Goal: Task Accomplishment & Management: Use online tool/utility

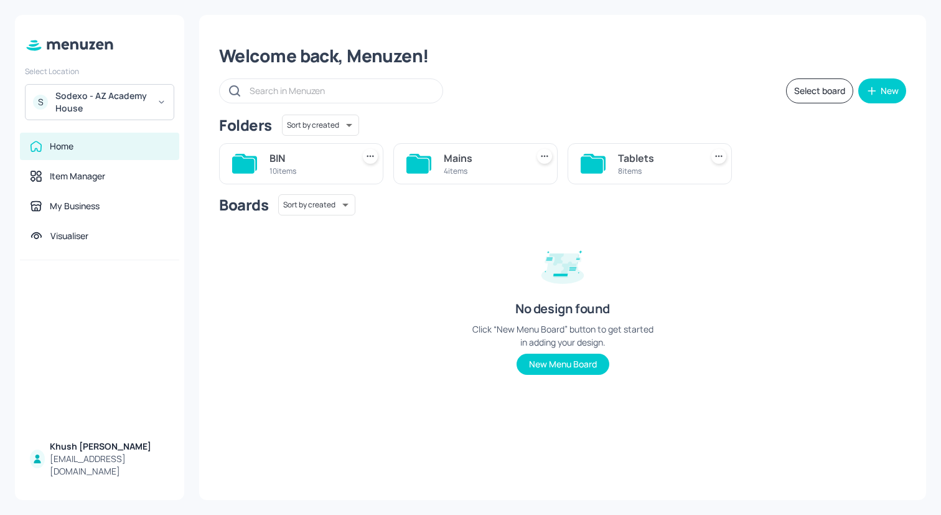
click at [148, 106] on div "Sodexo - AZ Academy House" at bounding box center [102, 102] width 94 height 25
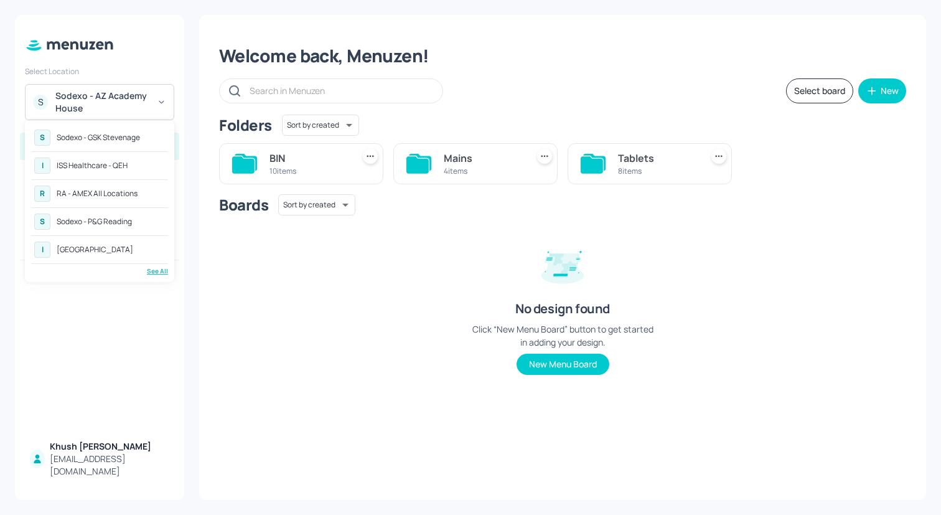
click at [120, 194] on div "RA - AMEX All Locations" at bounding box center [97, 193] width 81 height 7
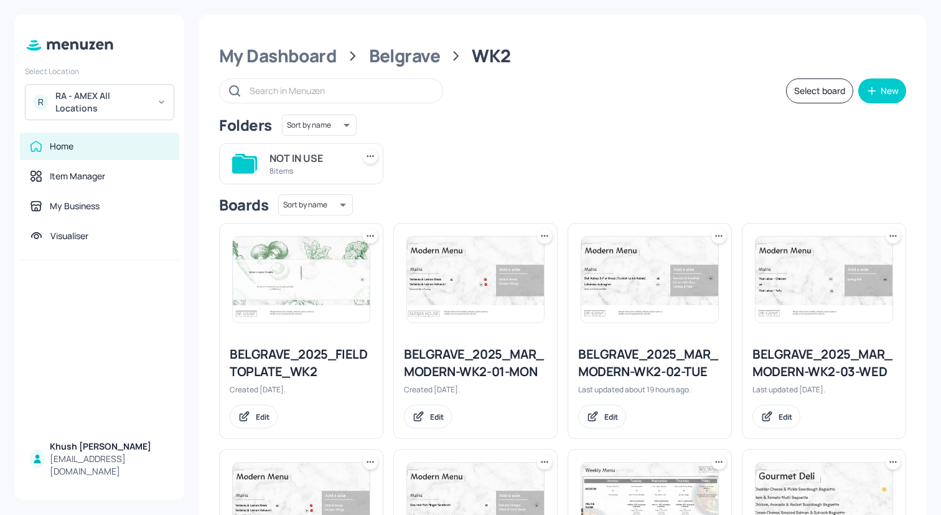
click at [499, 124] on div "Folders Sort by name name ​" at bounding box center [562, 125] width 687 height 21
click at [470, 185] on div "Folders Sort by name name ​ NOT IN USE 8 items Boards Sort by name name ​ BELGR…" at bounding box center [562, 390] width 687 height 551
click at [372, 55] on div "Belgrave" at bounding box center [405, 56] width 72 height 22
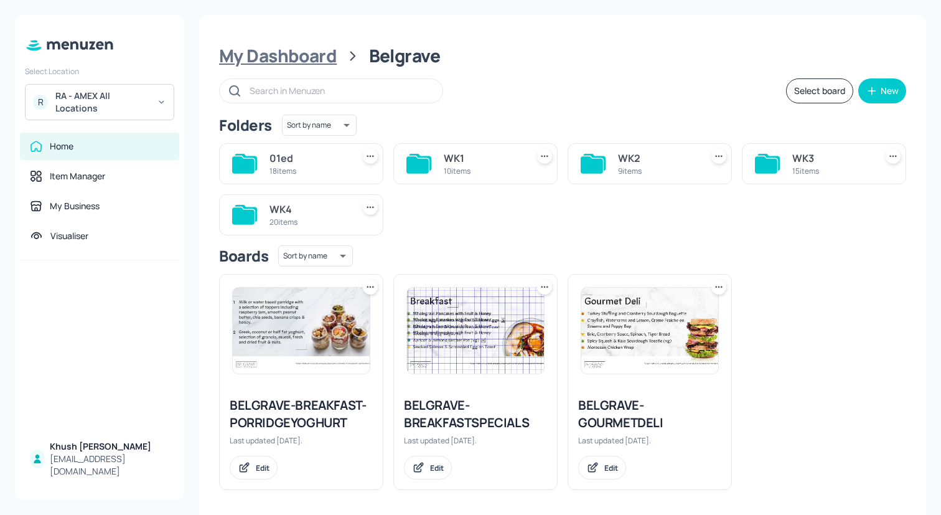
click at [288, 60] on div "My Dashboard" at bounding box center [278, 56] width 118 height 22
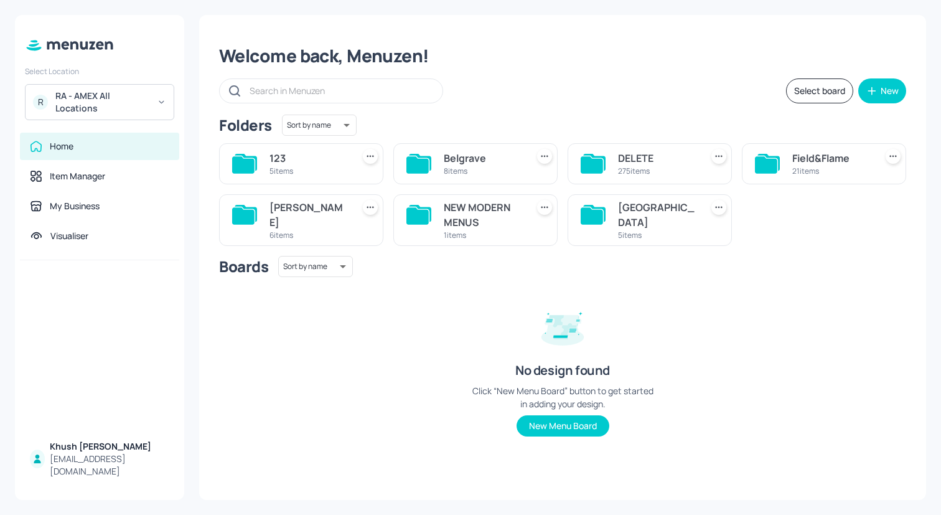
click at [651, 207] on div "[GEOGRAPHIC_DATA]" at bounding box center [657, 215] width 78 height 30
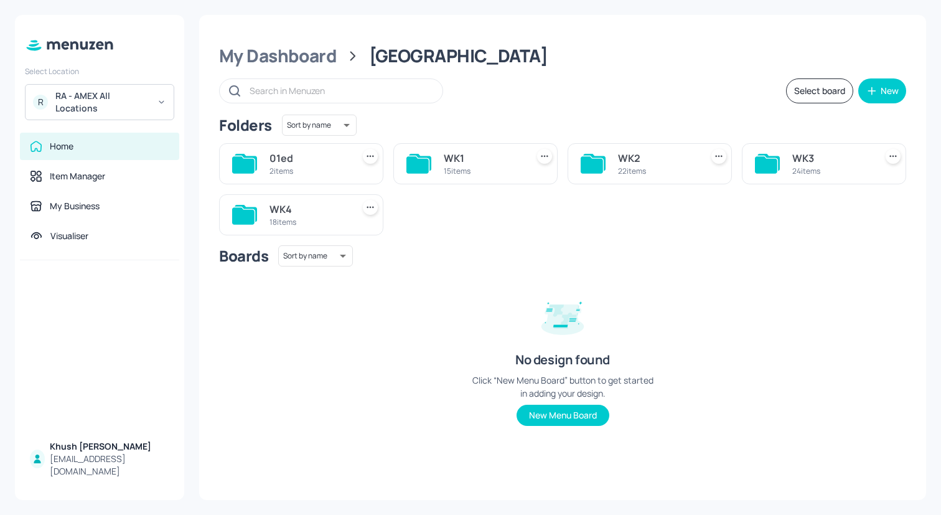
click at [431, 169] on div "WK1 15 items" at bounding box center [475, 163] width 164 height 41
click at [448, 161] on div "WK1" at bounding box center [483, 158] width 78 height 15
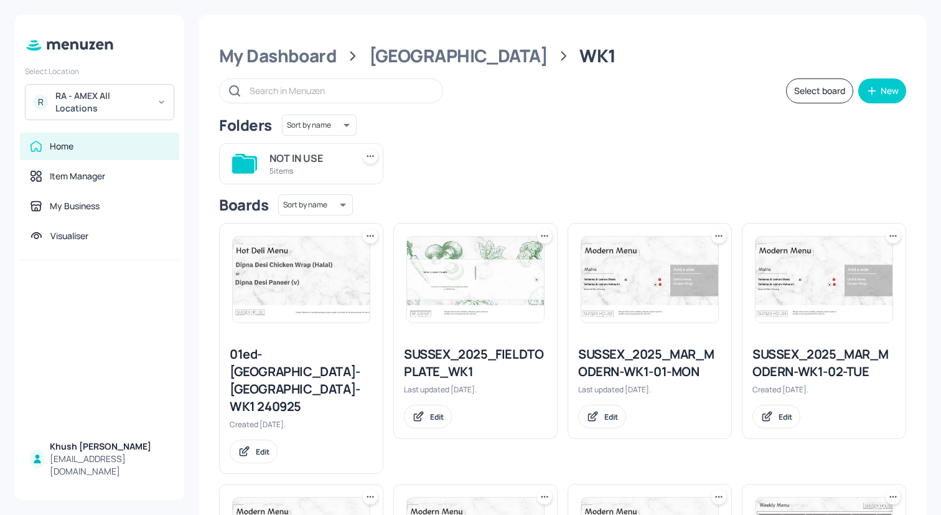
click at [674, 360] on div "SUSSEX_2025_MAR_MODERN-WK1-01-MON" at bounding box center [649, 362] width 143 height 35
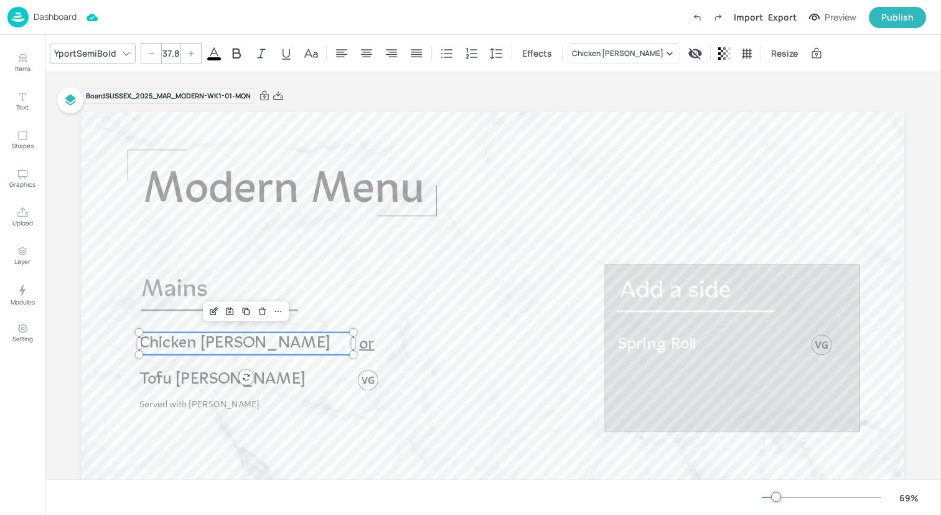
click at [301, 339] on p "Chicken [PERSON_NAME]" at bounding box center [246, 343] width 214 height 22
click at [664, 59] on icon at bounding box center [670, 53] width 12 height 12
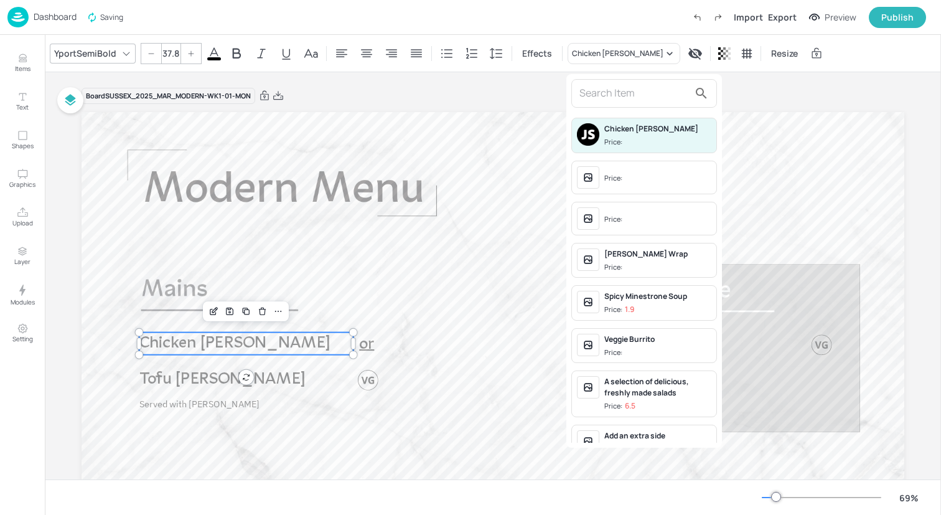
click at [614, 88] on input "text" at bounding box center [635, 93] width 110 height 20
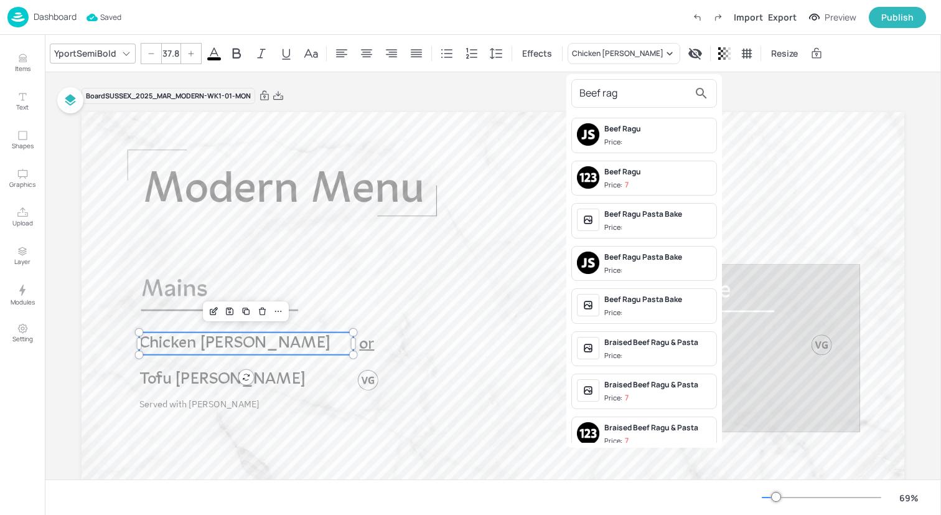
type input "Beef rag"
click at [622, 131] on div "Beef Ragu" at bounding box center [657, 128] width 107 height 11
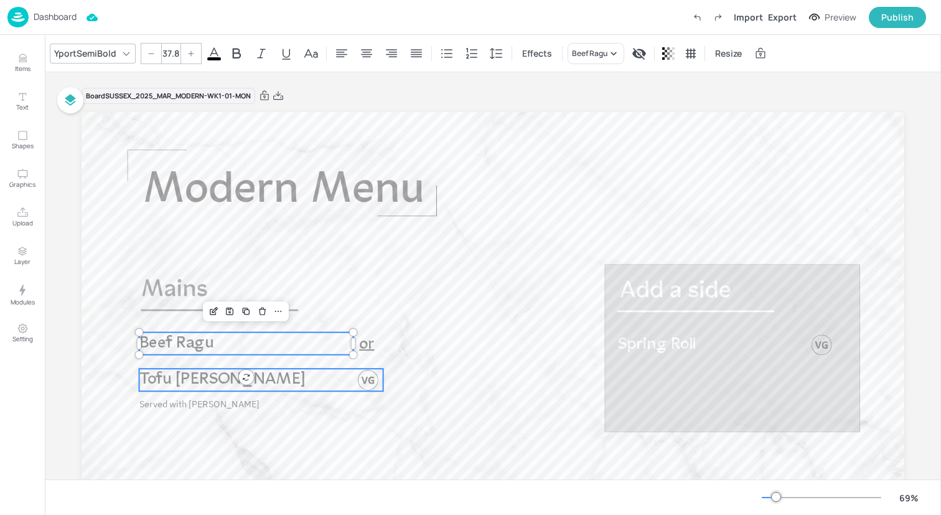
click at [268, 383] on p "Tofu [PERSON_NAME]" at bounding box center [256, 380] width 234 height 22
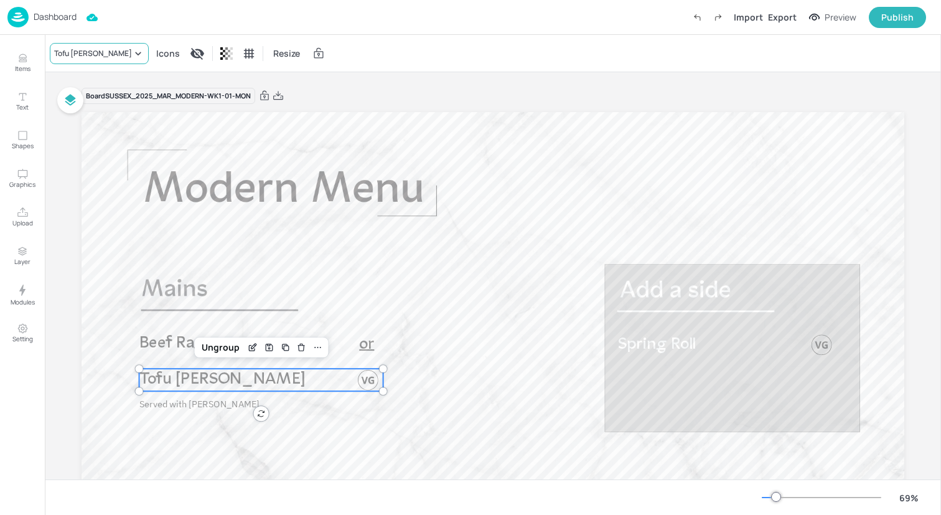
click at [101, 54] on div "Tofu [PERSON_NAME]" at bounding box center [93, 53] width 78 height 11
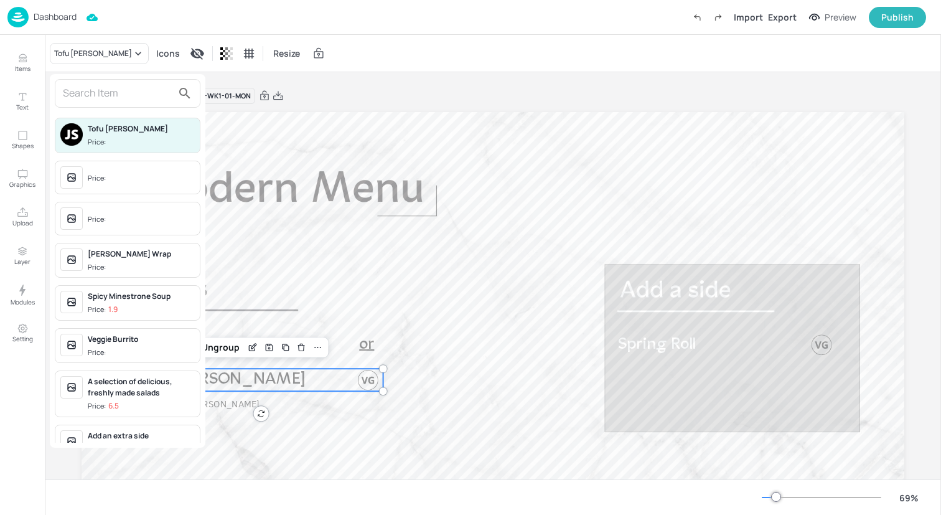
click at [113, 96] on input "text" at bounding box center [118, 93] width 110 height 20
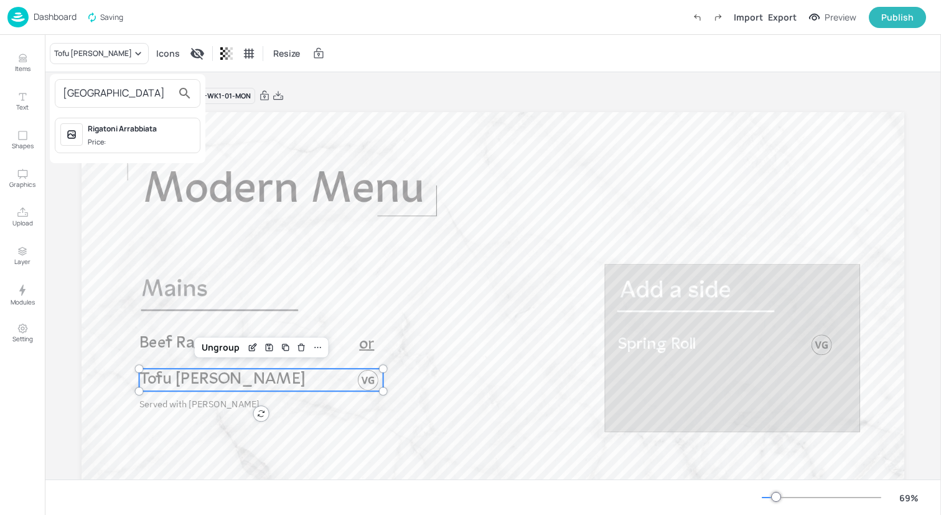
type input "[GEOGRAPHIC_DATA]"
click at [134, 139] on span "Price:" at bounding box center [141, 142] width 107 height 11
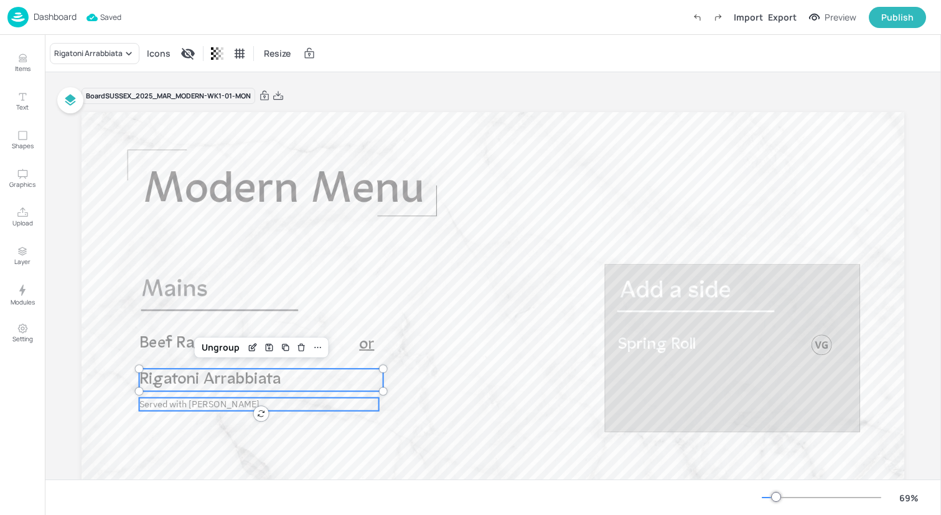
click at [190, 406] on span "Served with [PERSON_NAME]" at bounding box center [199, 404] width 120 height 12
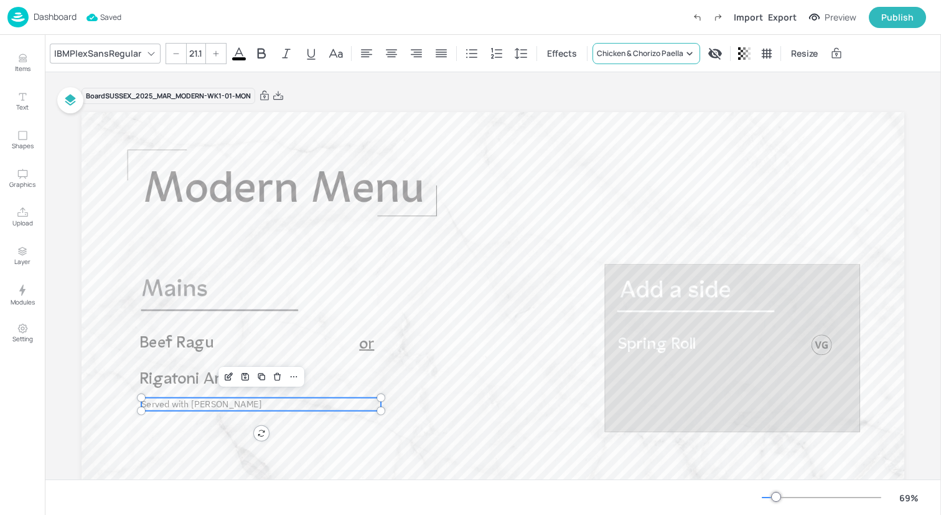
click at [625, 57] on div "Chicken & Chorizo Paella" at bounding box center [640, 53] width 87 height 11
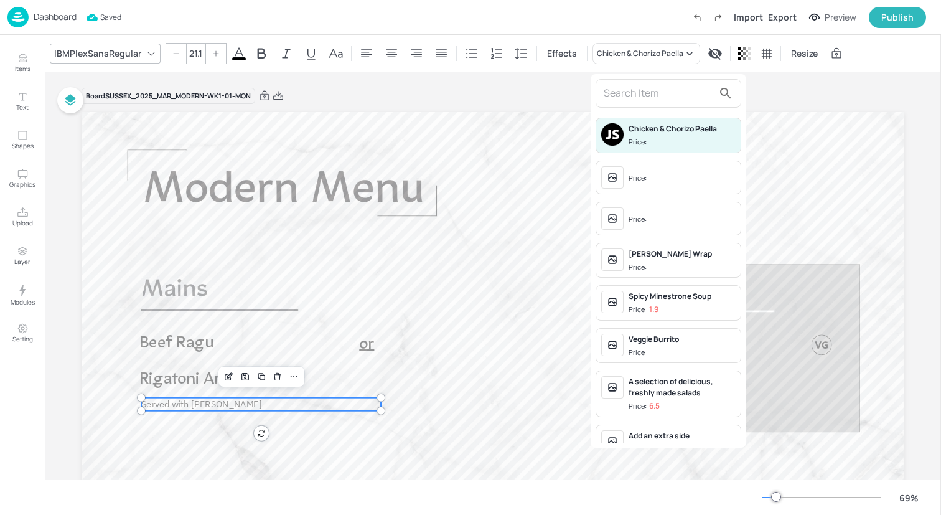
click at [625, 84] on input "text" at bounding box center [659, 93] width 110 height 20
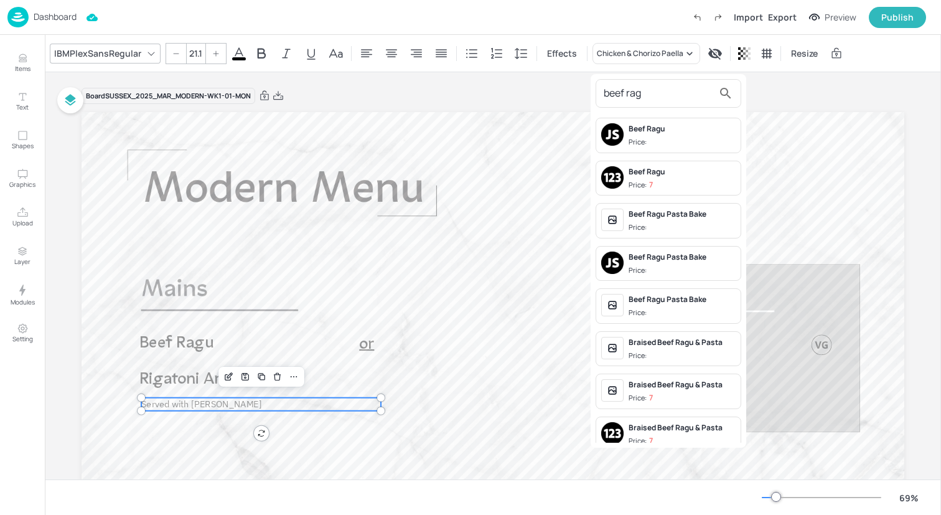
type input "beef rag"
click at [655, 129] on div "Beef Ragu" at bounding box center [682, 128] width 107 height 11
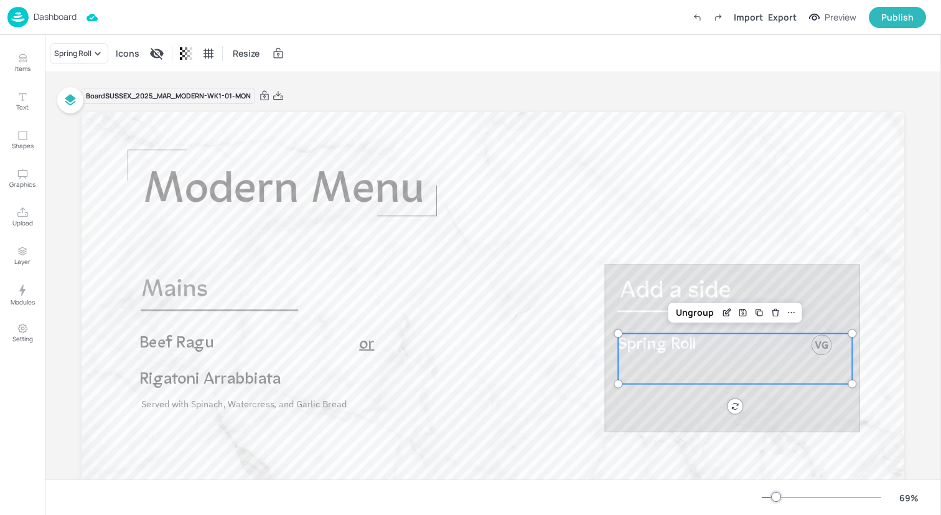
click at [639, 350] on span "Spring Roll" at bounding box center [657, 344] width 78 height 17
click at [88, 60] on div "Spring Roll" at bounding box center [79, 53] width 59 height 21
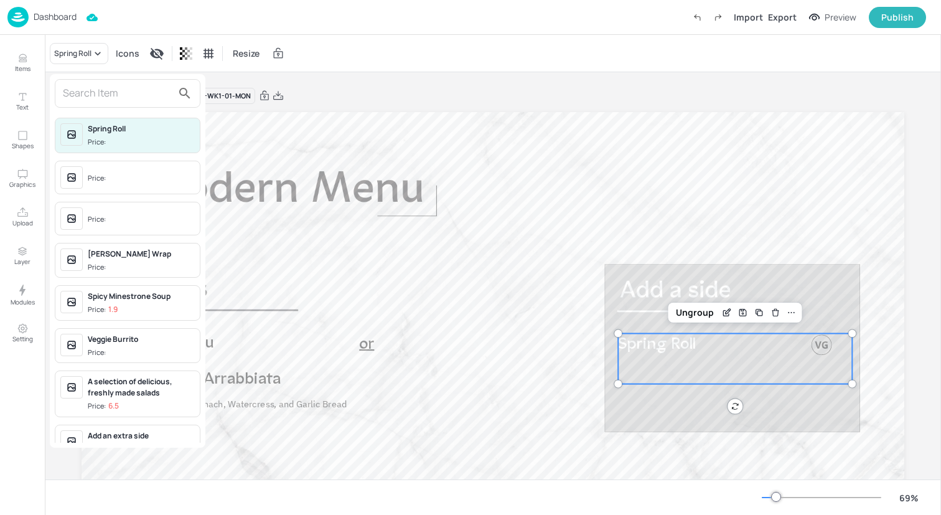
click at [113, 100] on input "text" at bounding box center [118, 93] width 110 height 20
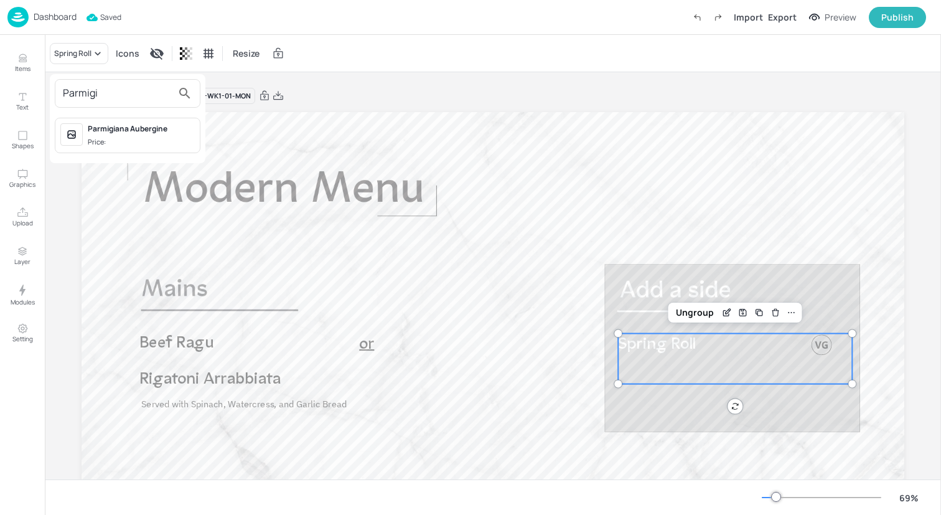
type input "Parmigi"
click at [161, 138] on span "Price:" at bounding box center [141, 142] width 107 height 11
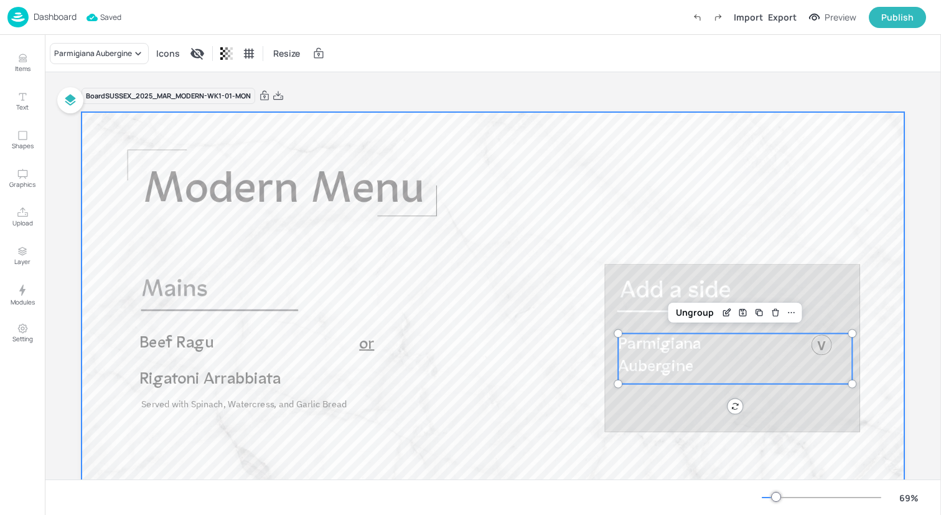
click at [298, 138] on div at bounding box center [493, 343] width 823 height 463
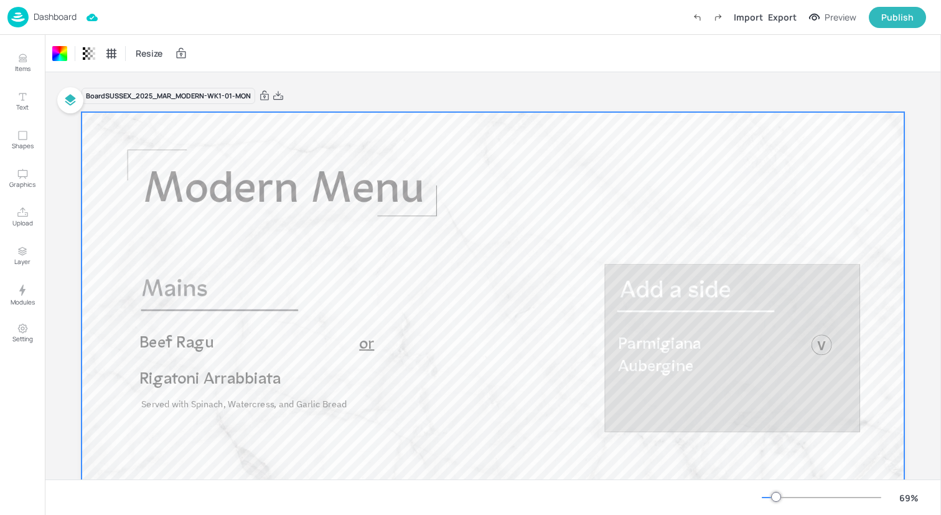
click at [21, 14] on img at bounding box center [17, 17] width 21 height 21
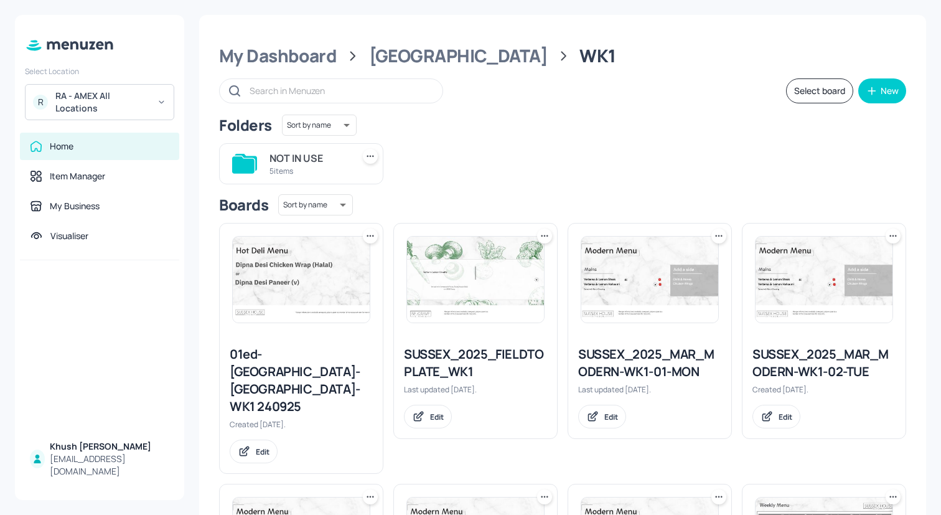
click at [825, 364] on div "SUSSEX_2025_MAR_MODERN-WK1-02-TUE" at bounding box center [824, 362] width 143 height 35
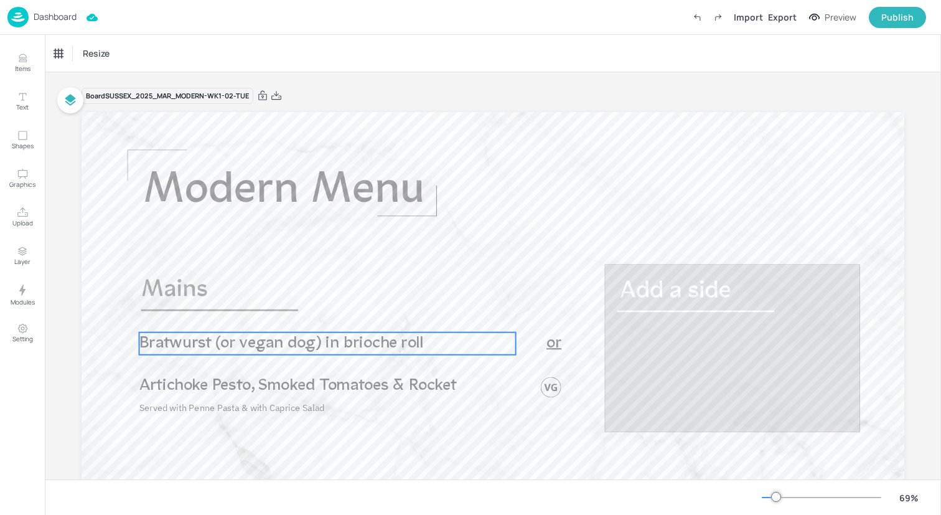
click at [263, 345] on span "Bratwurst (or vegan dog) in brioche roll" at bounding box center [281, 343] width 284 height 17
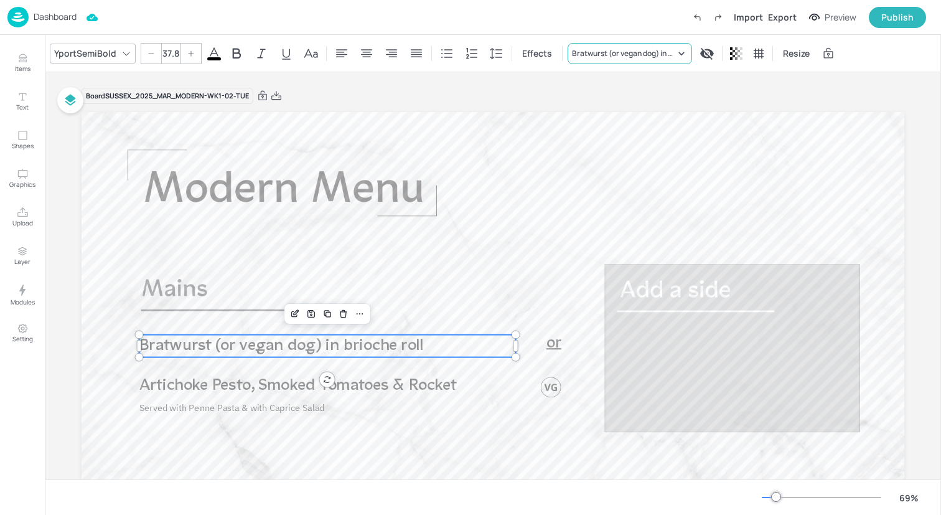
click at [639, 45] on div "Bratwurst (or vegan dog) in brioche roll" at bounding box center [630, 53] width 124 height 21
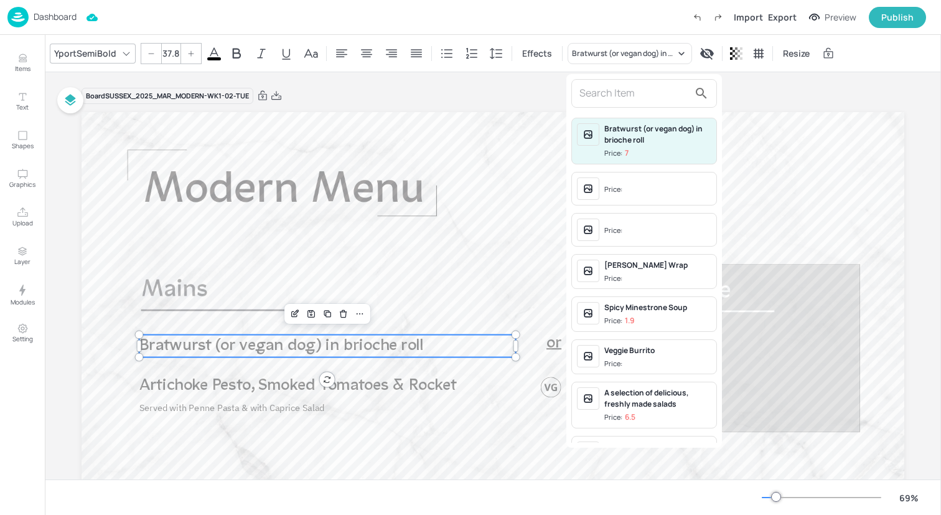
click at [639, 95] on input "text" at bounding box center [635, 93] width 110 height 20
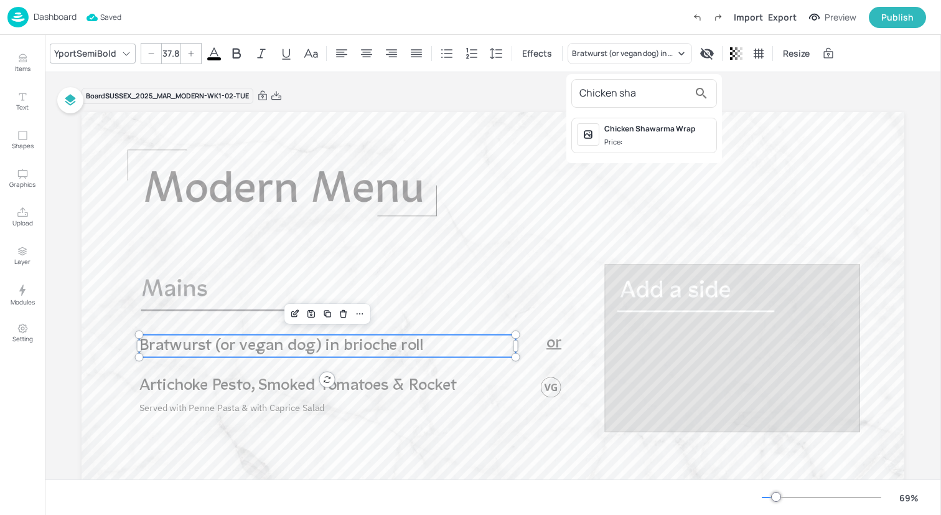
type input "Chicken sha"
click at [657, 124] on div "Chicken Shawarma Wrap" at bounding box center [657, 128] width 107 height 11
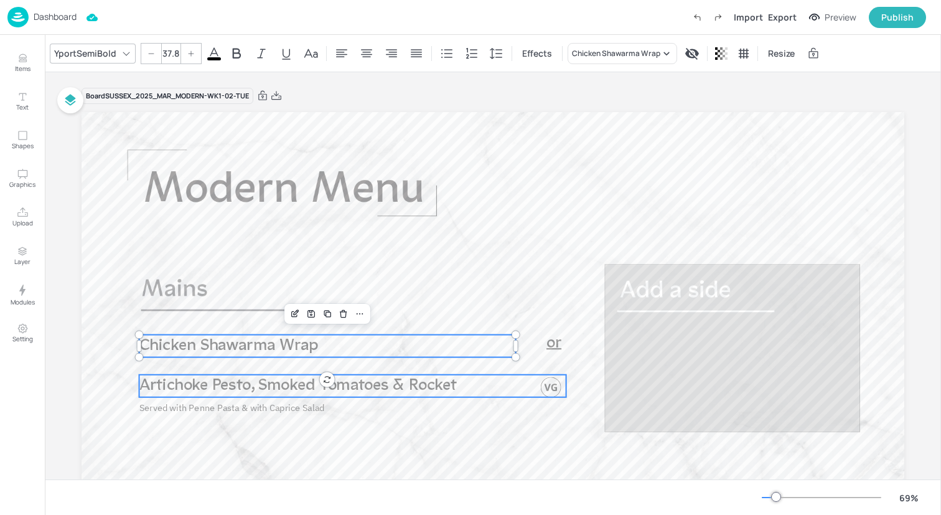
click at [380, 385] on span "Artichoke Pesto, Smoked Tomatoes & Rocket" at bounding box center [297, 385] width 317 height 17
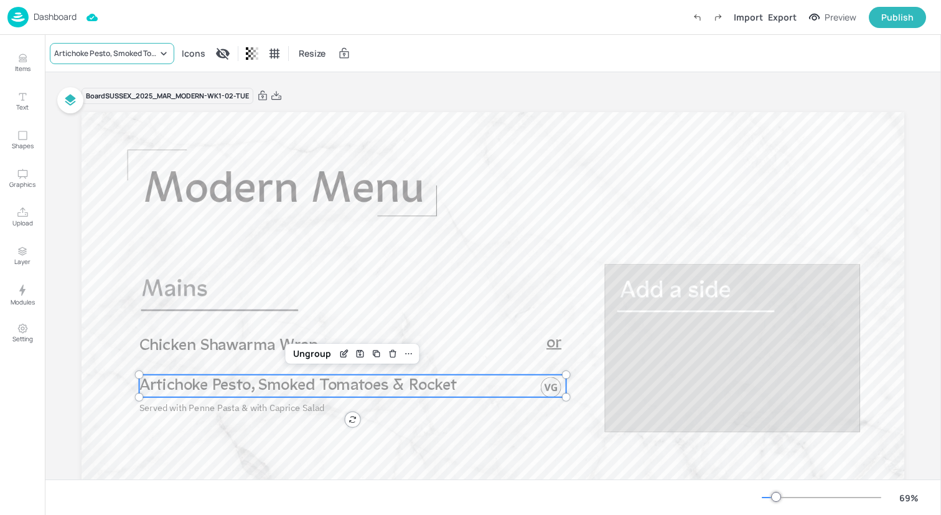
click at [98, 54] on div "Artichoke Pesto, Smoked Tomatoes & Rocket" at bounding box center [105, 53] width 103 height 11
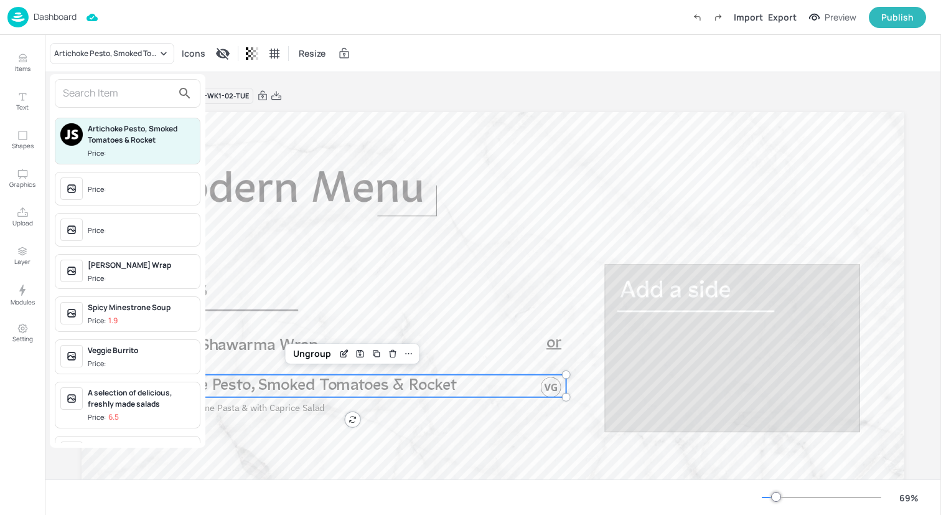
click at [115, 90] on input "text" at bounding box center [118, 93] width 110 height 20
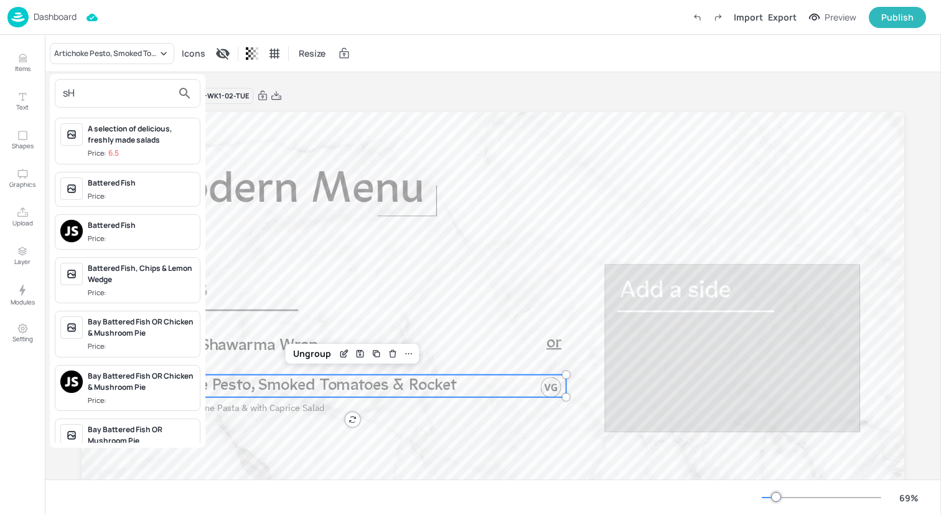
type input "s"
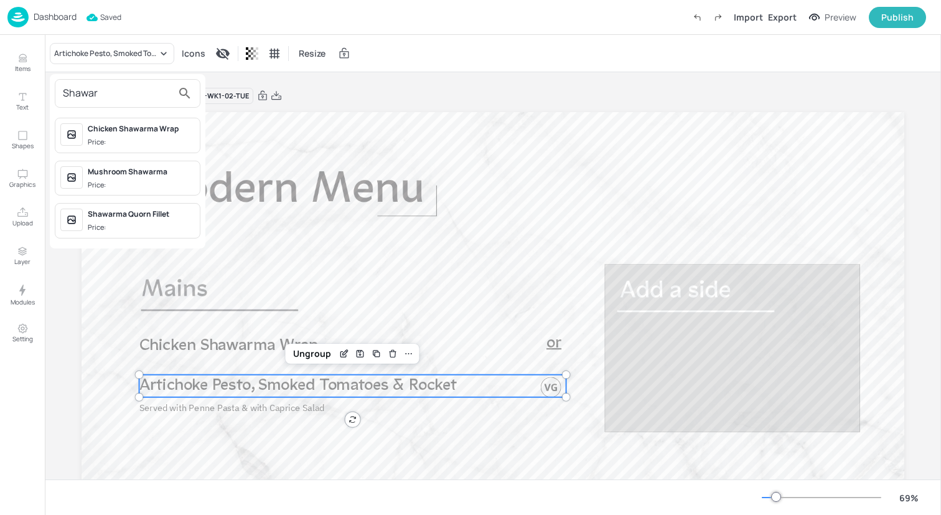
type input "Shawar"
click at [131, 225] on span "Price:" at bounding box center [141, 227] width 107 height 11
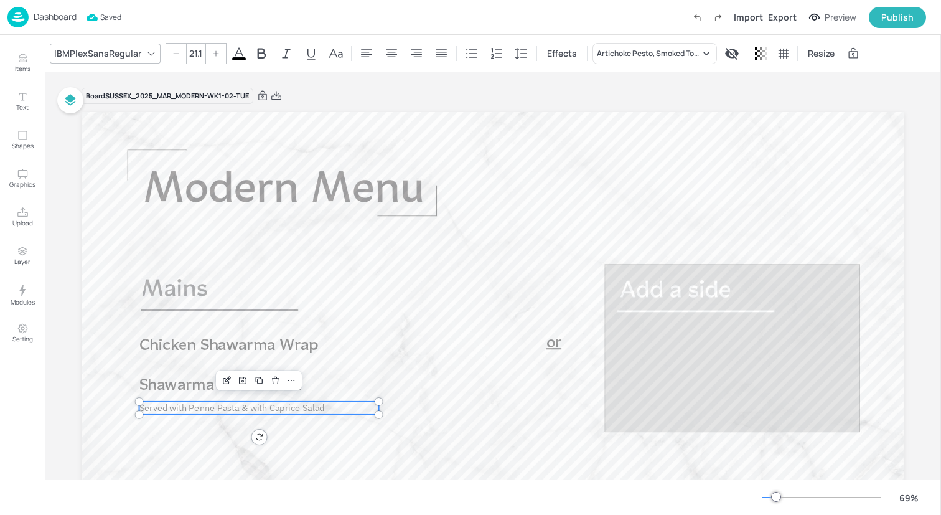
click at [221, 413] on span "Served with Penne Pasta & with Caprice Salad" at bounding box center [231, 408] width 185 height 12
click at [669, 50] on div "Artichoke Pesto, Smoked Tomatoes & Rocket" at bounding box center [648, 53] width 103 height 11
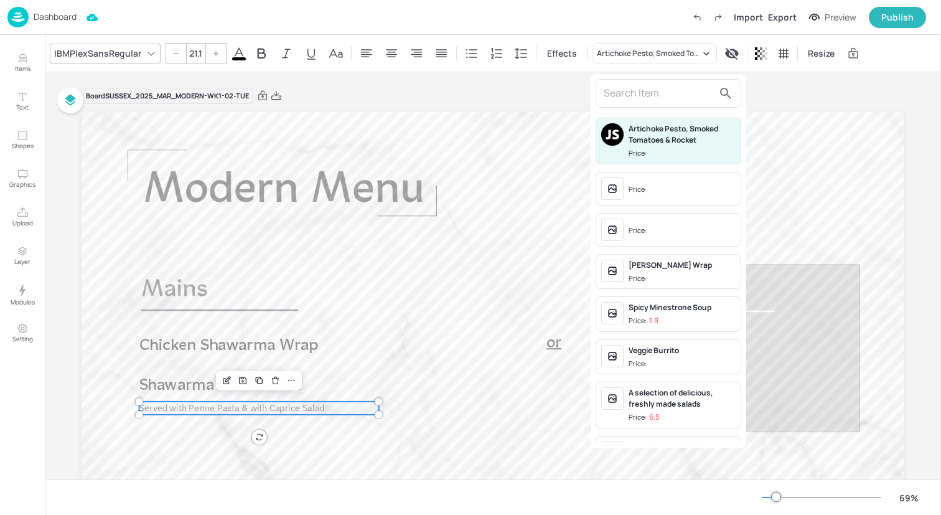
click at [667, 95] on input "text" at bounding box center [659, 93] width 110 height 20
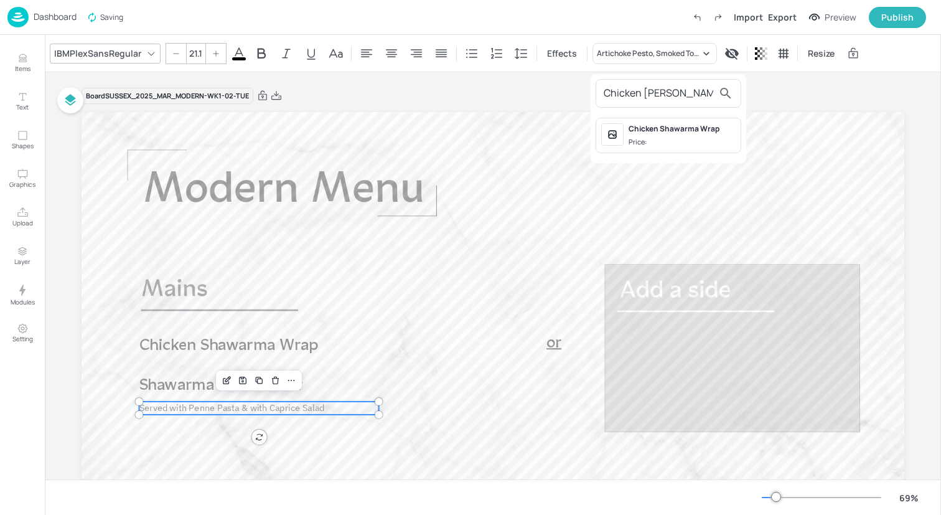
type input "Chicken [PERSON_NAME]"
click at [663, 139] on span "Price:" at bounding box center [682, 142] width 107 height 11
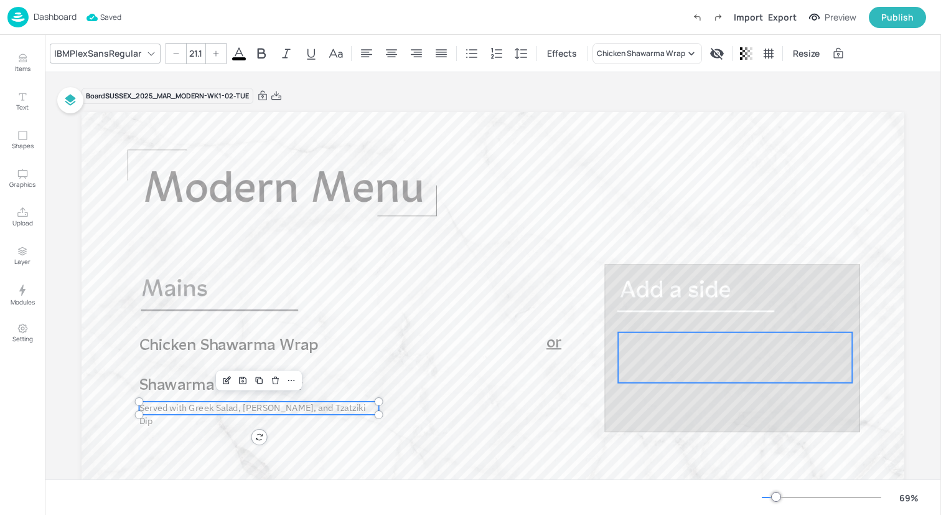
click at [680, 368] on div at bounding box center [735, 357] width 234 height 50
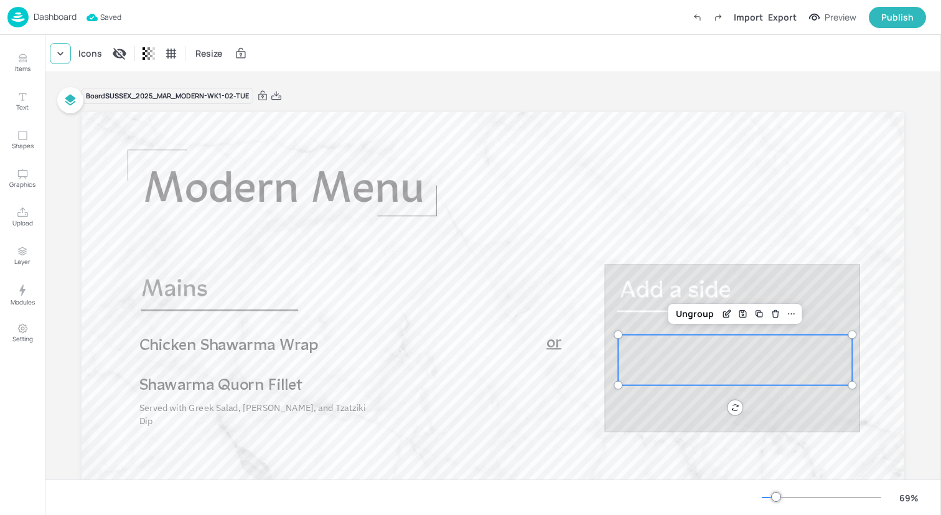
click at [61, 51] on icon at bounding box center [60, 53] width 12 height 12
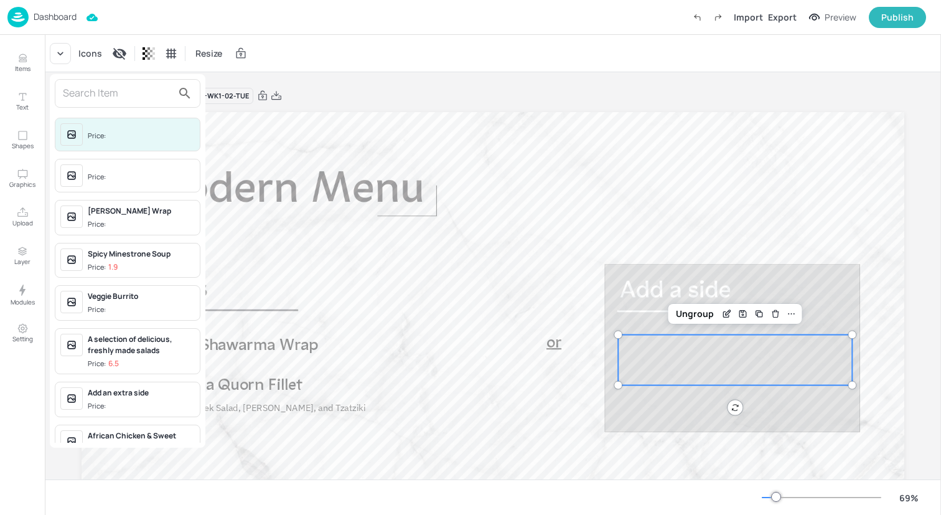
click at [93, 92] on input "text" at bounding box center [118, 93] width 110 height 20
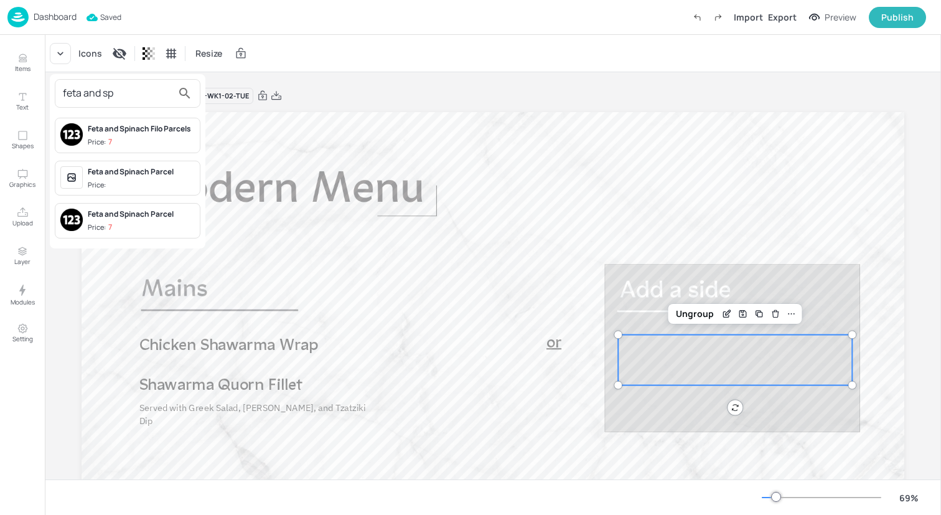
type input "feta and sp"
click at [162, 177] on div "Feta and Spinach Parcel Price:" at bounding box center [141, 178] width 107 height 24
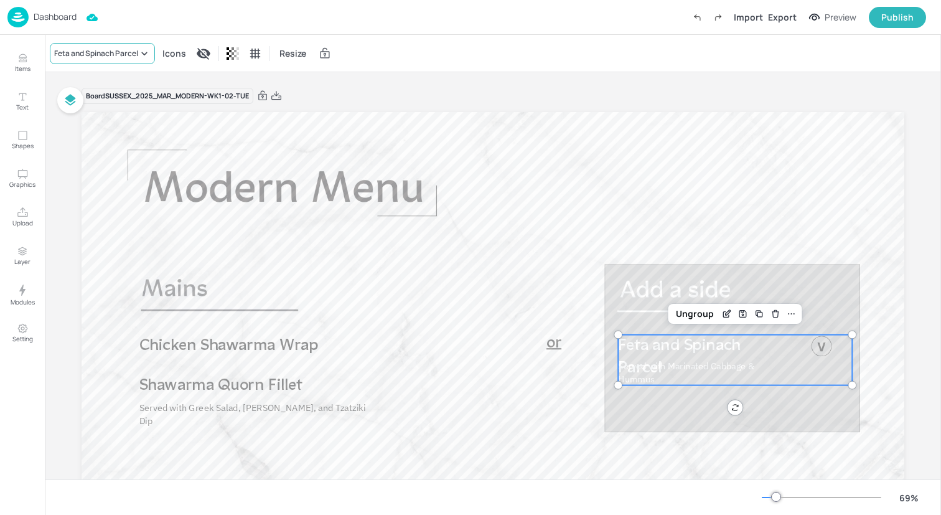
click at [106, 52] on div "Feta and Spinach Parcel" at bounding box center [96, 53] width 84 height 11
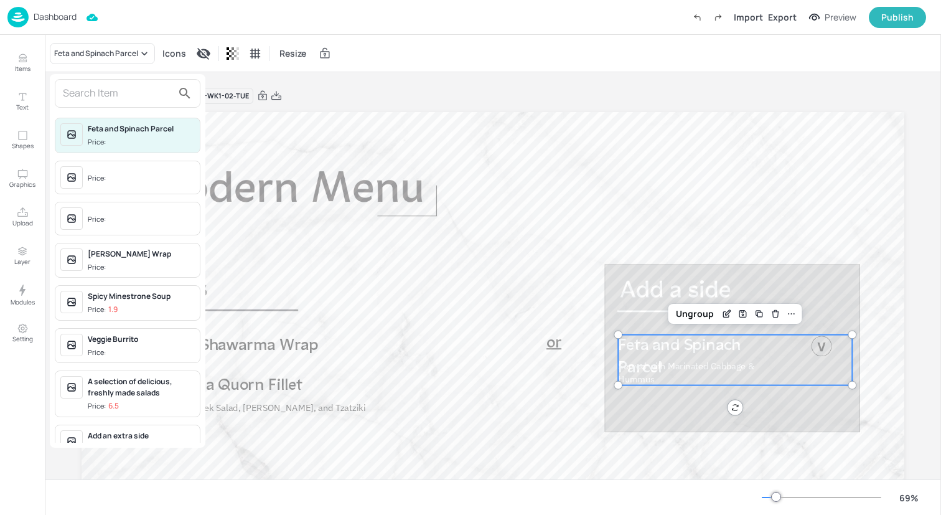
click at [105, 90] on input "text" at bounding box center [118, 93] width 110 height 20
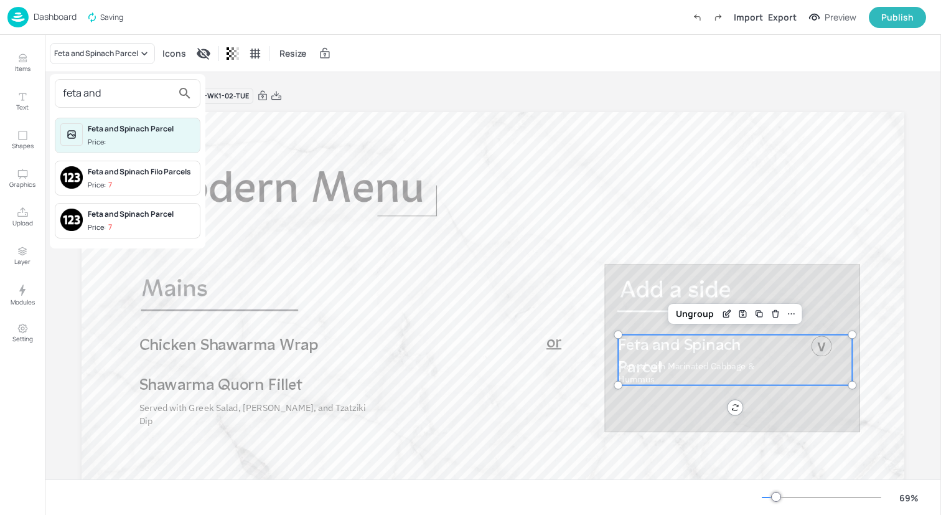
type input "feta and"
click at [127, 178] on div "Feta and Spinach Filo Parcels Price: 7" at bounding box center [141, 178] width 107 height 24
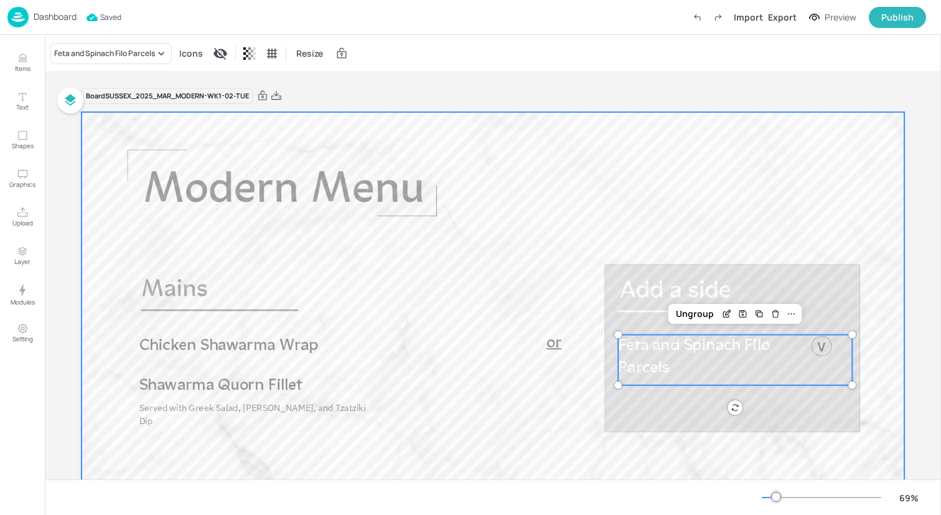
click at [459, 176] on div at bounding box center [493, 343] width 823 height 463
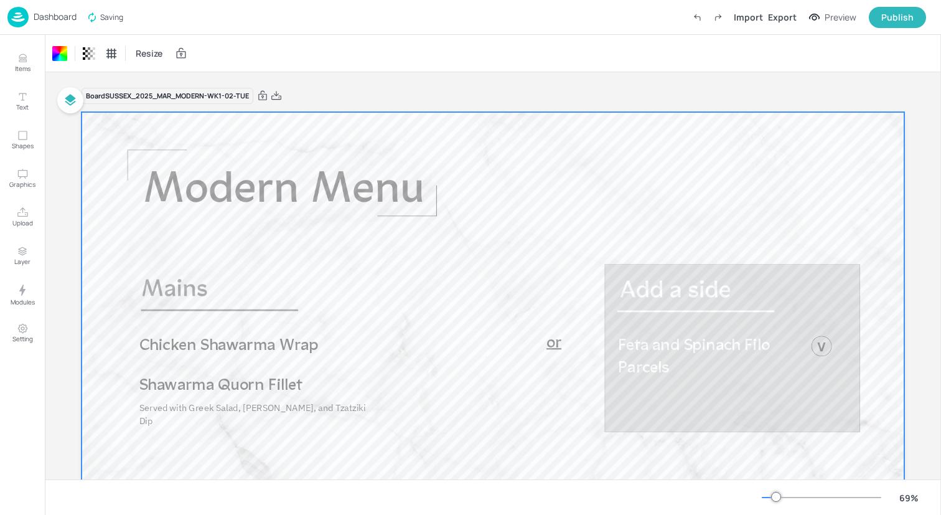
click at [19, 16] on img at bounding box center [17, 17] width 21 height 21
click at [21, 19] on img at bounding box center [17, 17] width 21 height 21
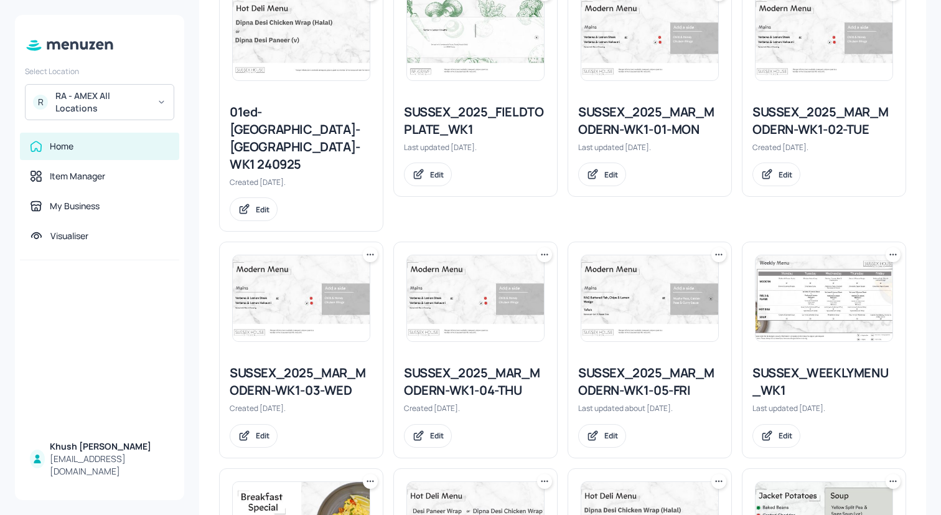
scroll to position [250, 0]
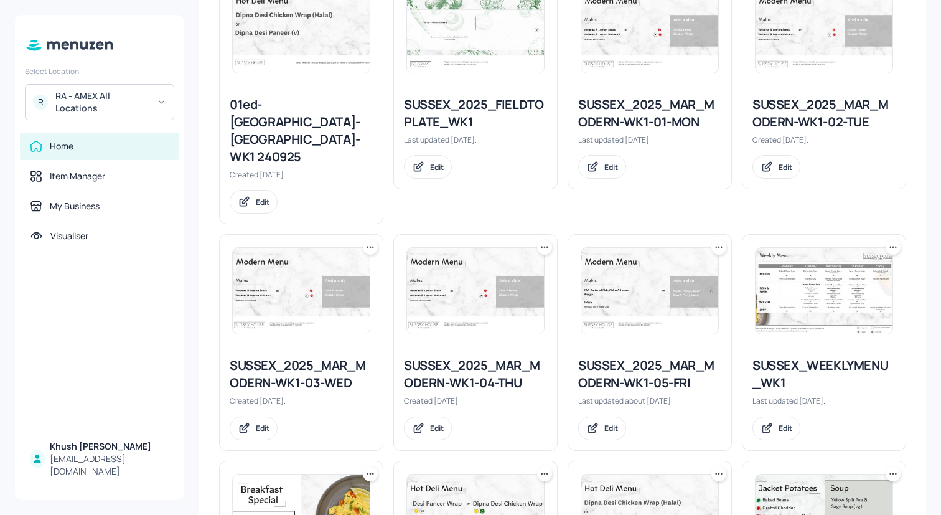
click at [304, 347] on div "SUSSEX_2025_MAR_MODERN-WK1-03-WED Created [DATE]. Edit" at bounding box center [301, 398] width 163 height 103
click at [307, 357] on div "SUSSEX_2025_MAR_MODERN-WK1-03-WED" at bounding box center [301, 374] width 143 height 35
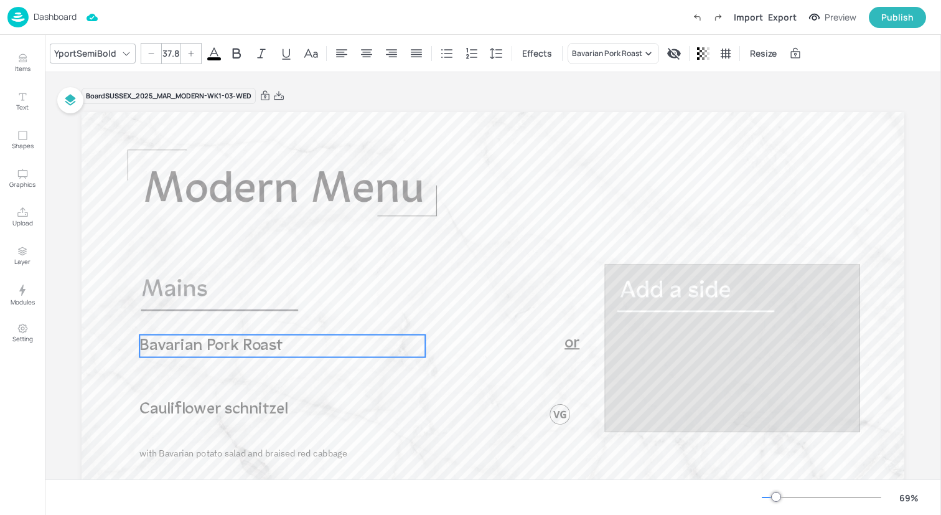
click at [266, 341] on span "Bavarian Pork Roast" at bounding box center [210, 345] width 143 height 17
click at [612, 48] on div "Bavarian Pork Roast" at bounding box center [607, 53] width 70 height 11
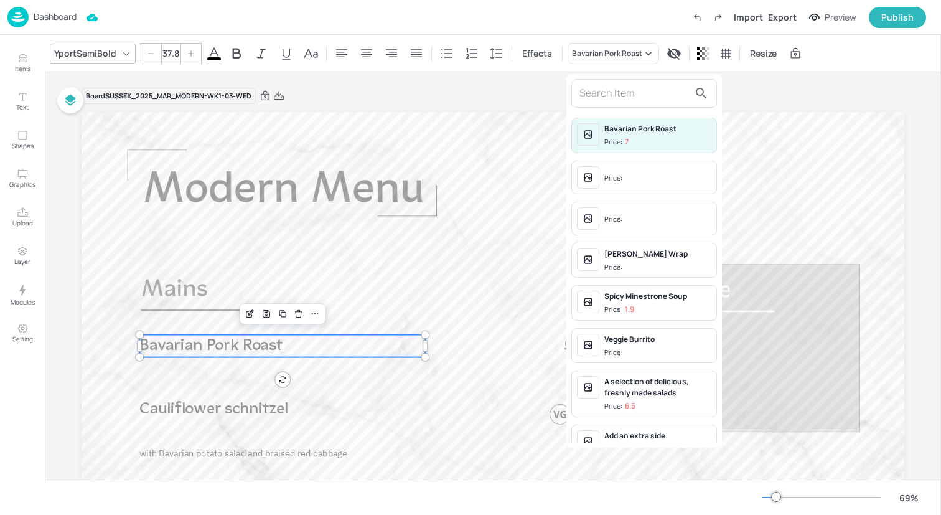
click at [610, 93] on input "text" at bounding box center [635, 93] width 110 height 20
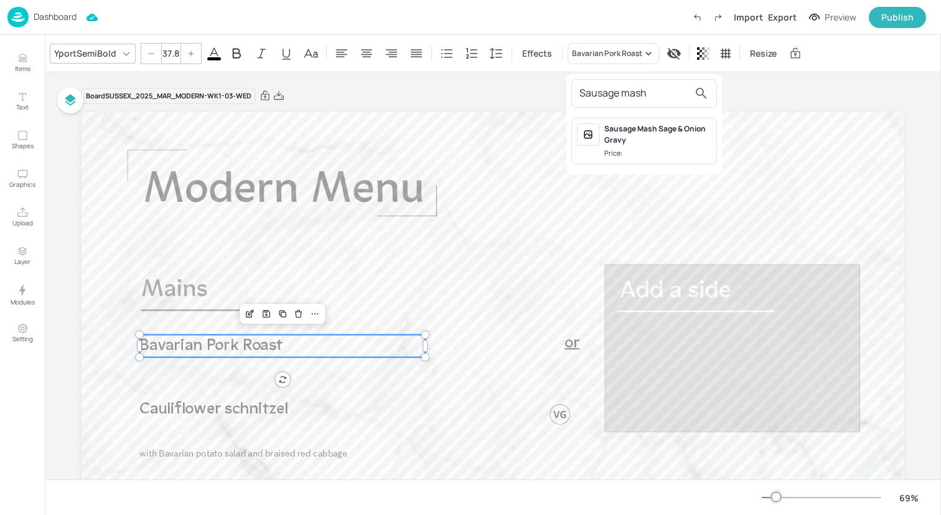
type input "Sausage mash"
click at [619, 142] on div "Sausage Mash Sage & Onion Gravy" at bounding box center [657, 134] width 107 height 22
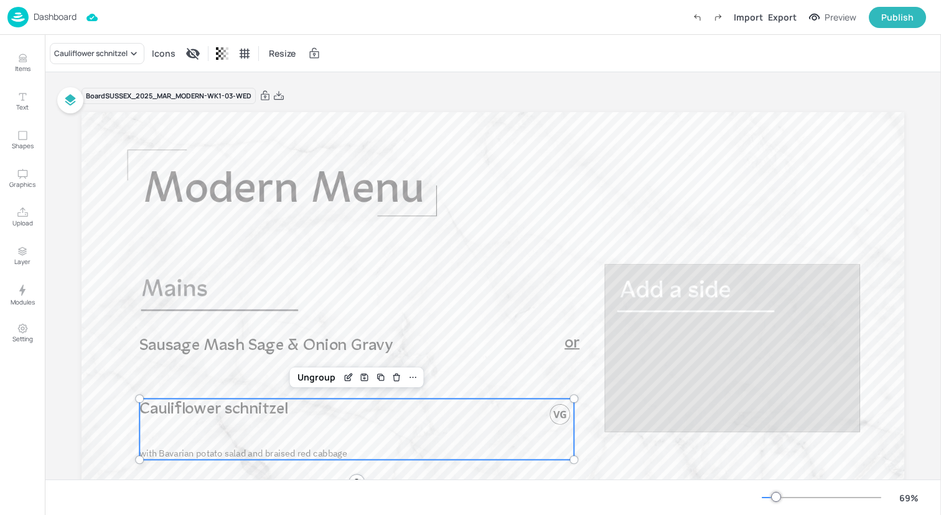
click at [258, 421] on p "Cauliflower schnitzel" at bounding box center [286, 409] width 294 height 22
click at [124, 52] on div "Cauliflower schnitzel" at bounding box center [90, 53] width 73 height 11
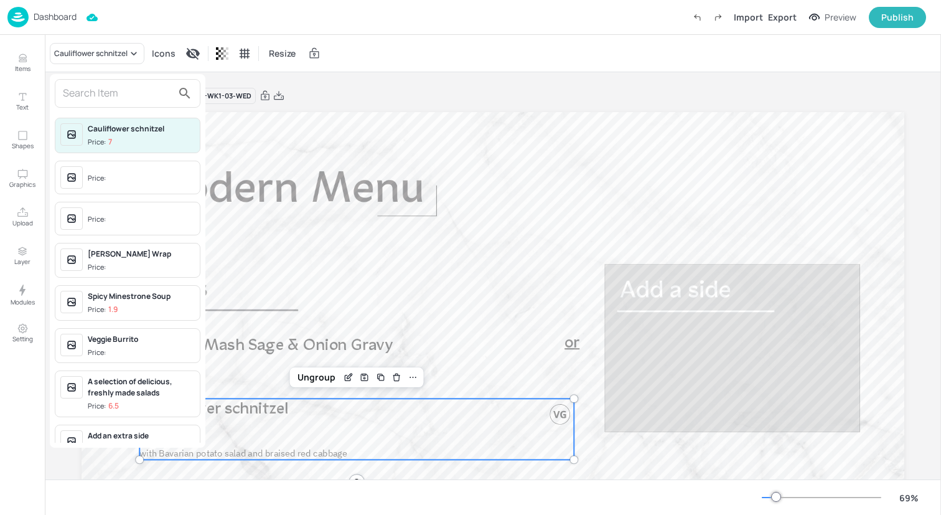
click at [124, 87] on input "text" at bounding box center [118, 93] width 110 height 20
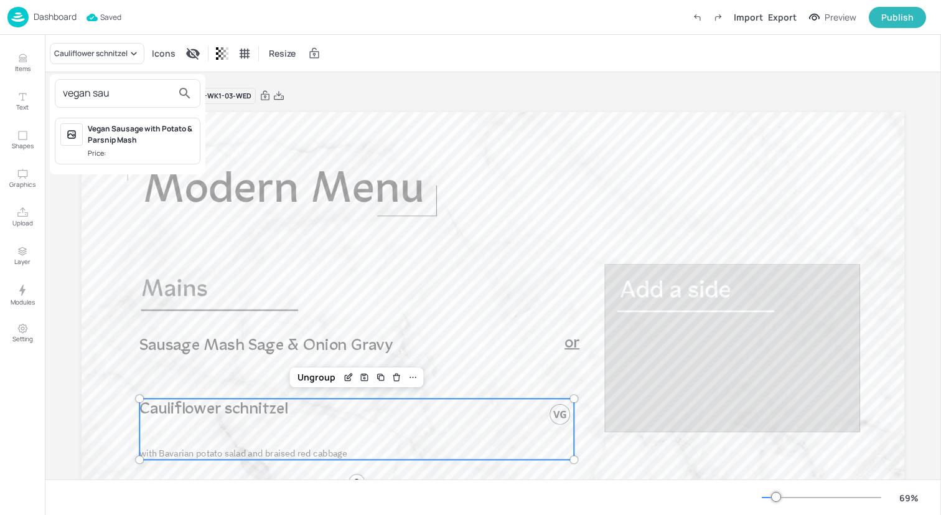
type input "vegan sau"
click at [126, 138] on div "Vegan Sausage with Potato & Parsnip Mash" at bounding box center [141, 134] width 107 height 22
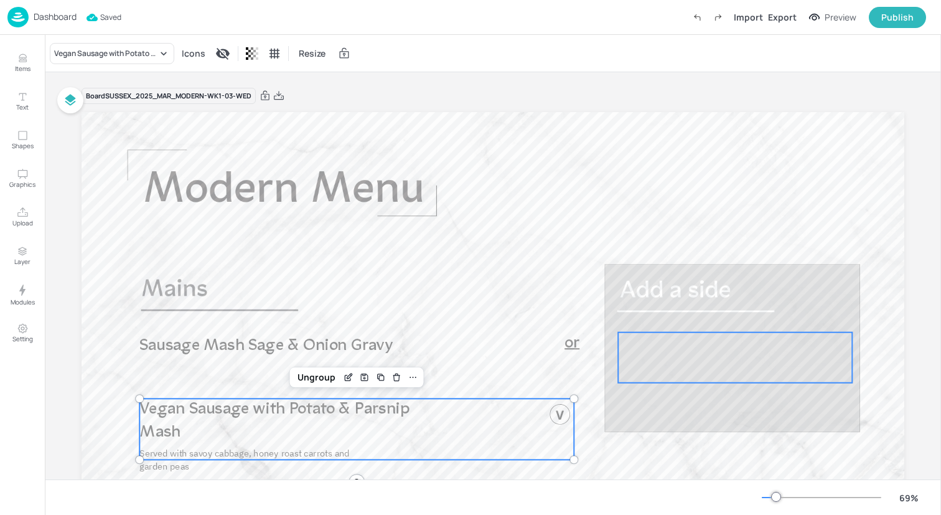
click at [695, 112] on div "or Sausage Mash Sage & Onion Gravy Served with savoy cabbage, honey roast carro…" at bounding box center [493, 112] width 823 height 0
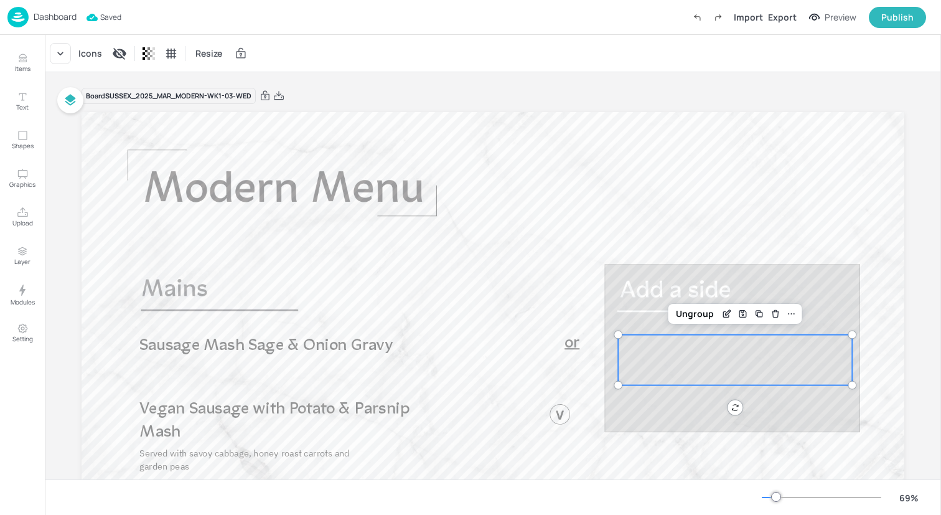
click at [593, 267] on div at bounding box center [493, 343] width 823 height 463
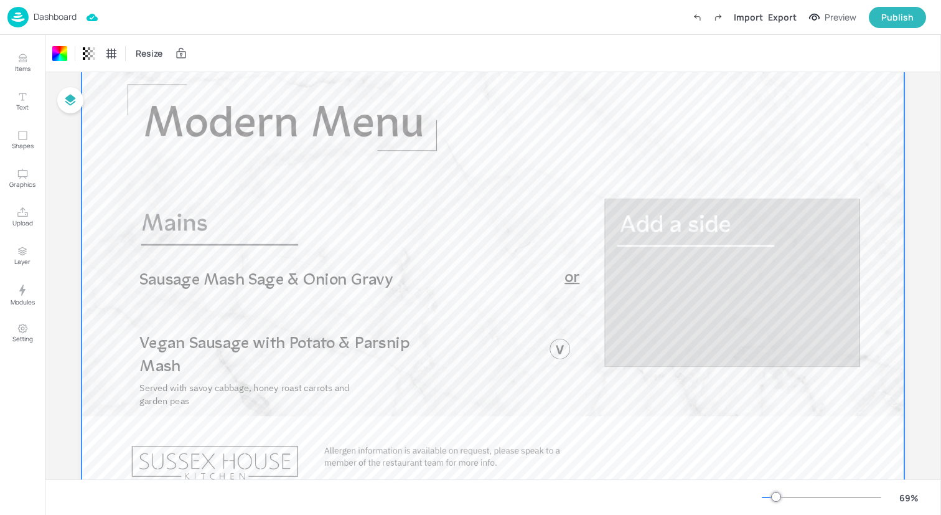
scroll to position [70, 0]
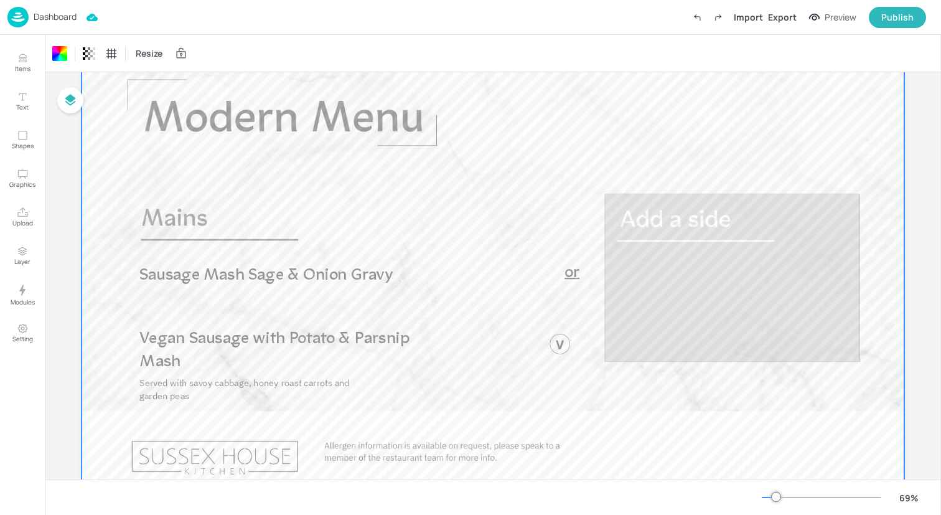
click at [22, 17] on img at bounding box center [17, 17] width 21 height 21
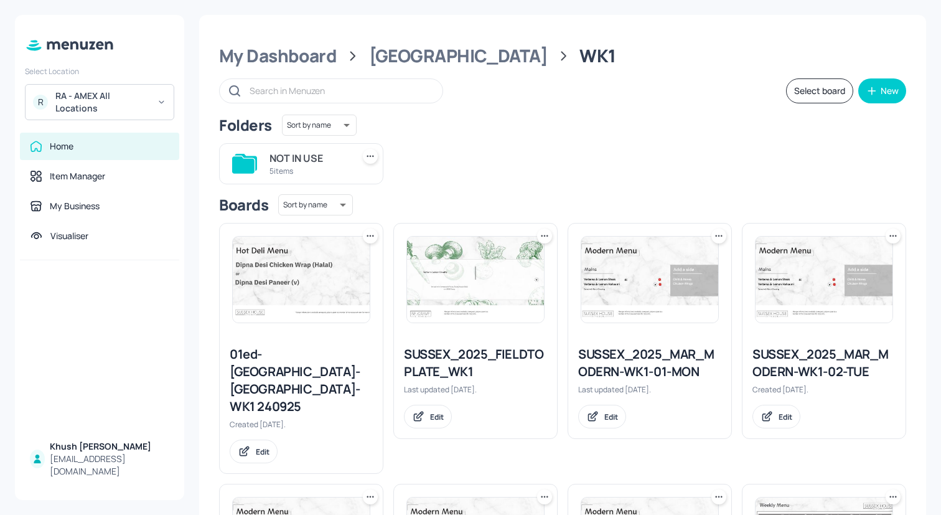
click at [621, 367] on div "SUSSEX_2025_MAR_MODERN-WK1-01-MON" at bounding box center [649, 362] width 143 height 35
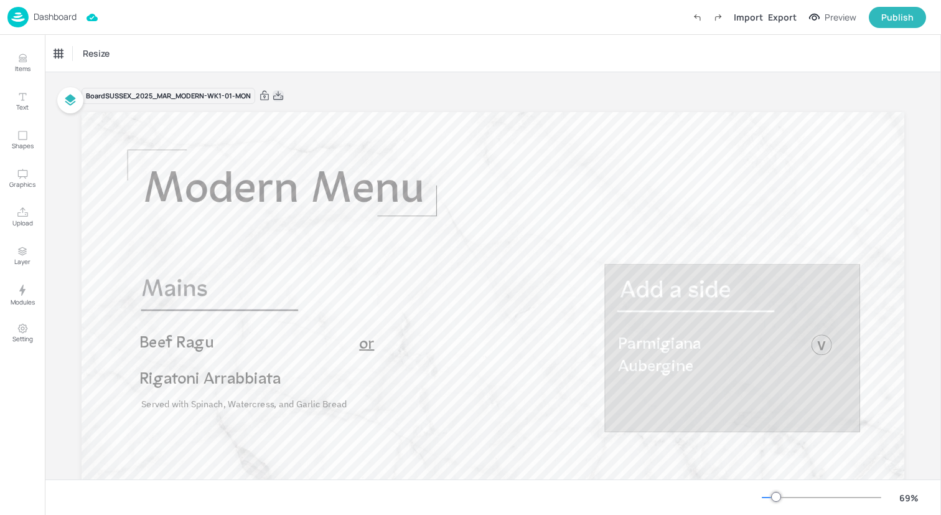
click at [278, 94] on icon at bounding box center [278, 95] width 10 height 9
